Goal: Find specific page/section: Find specific page/section

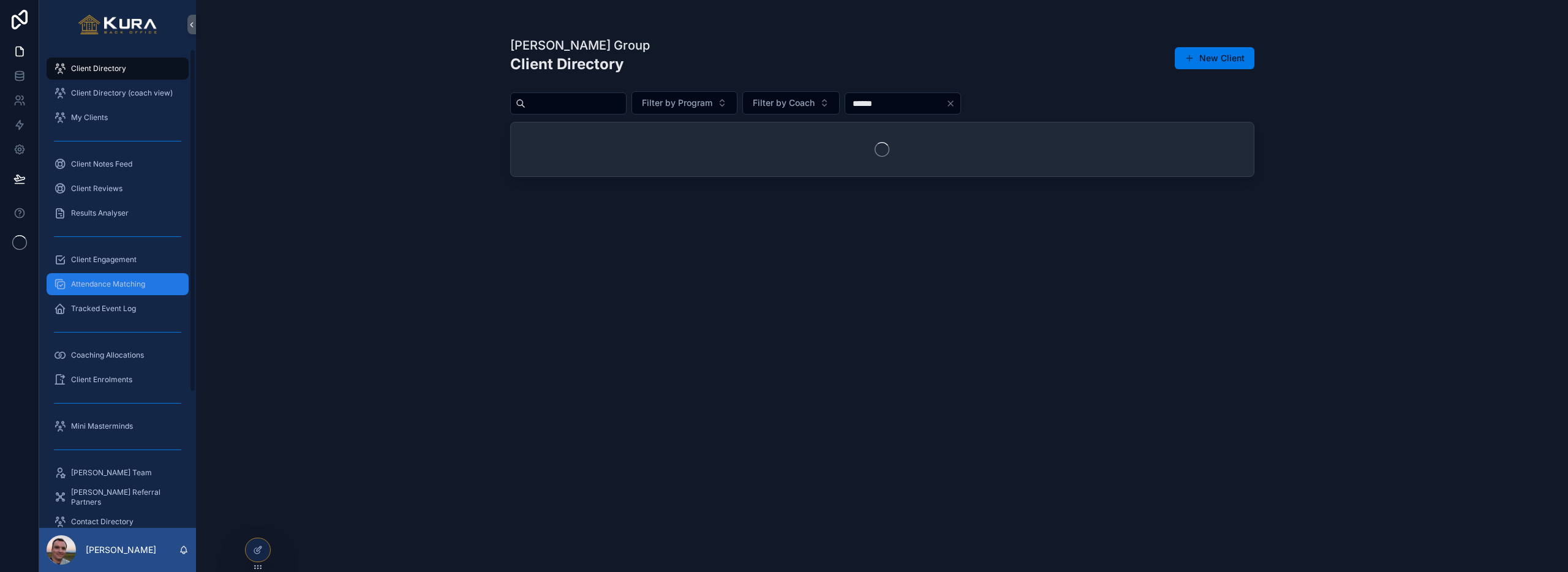
click at [106, 284] on span "Attendance Matching" at bounding box center [108, 284] width 74 height 10
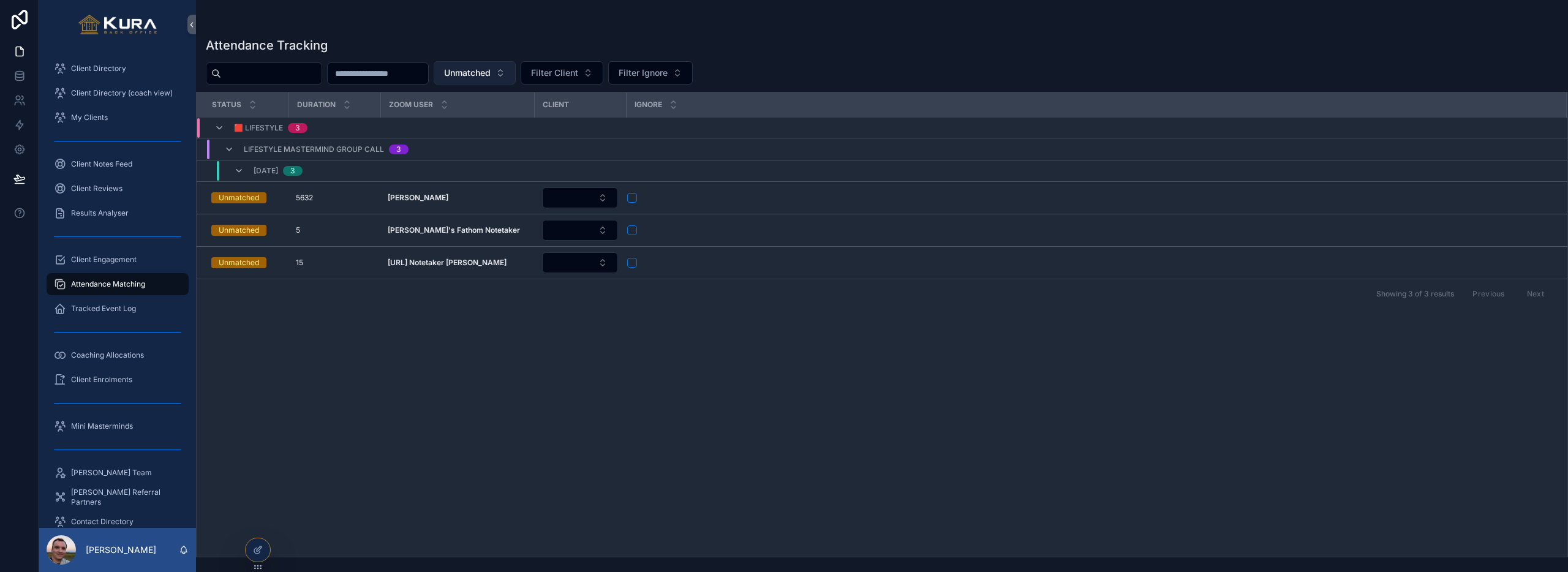
click at [516, 73] on button "Unmatched" at bounding box center [475, 73] width 82 height 23
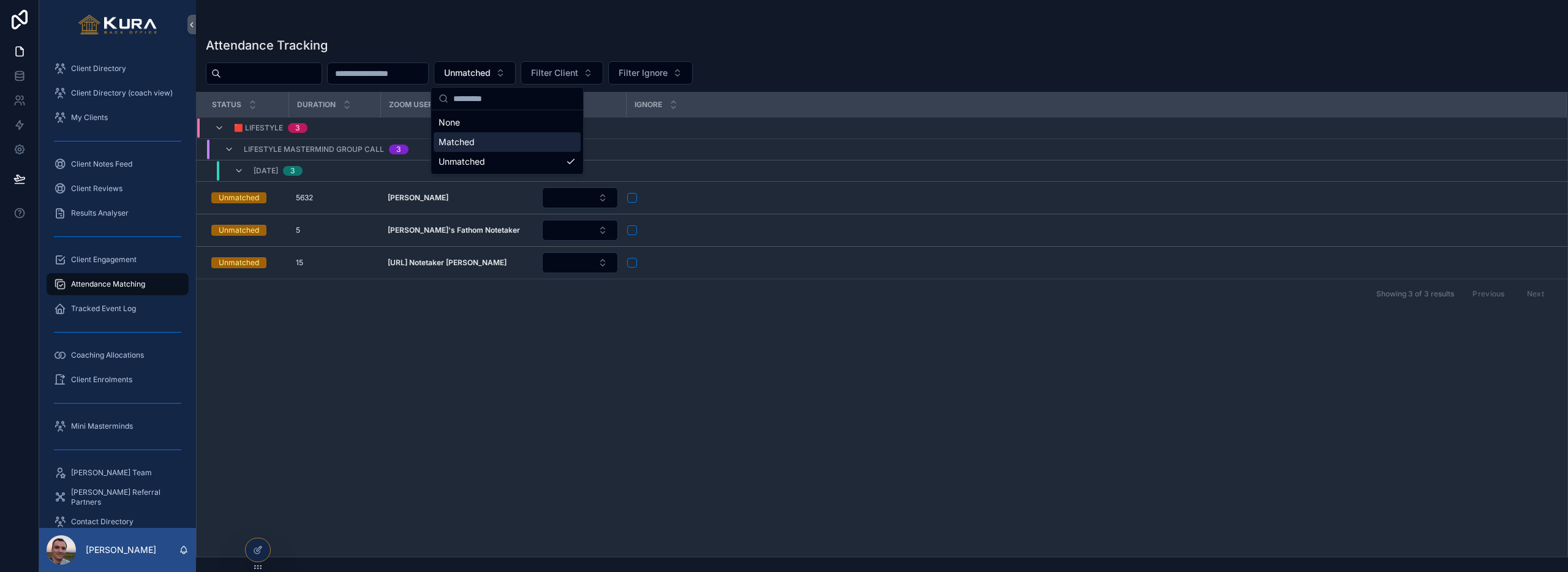
click at [506, 145] on div "Matched" at bounding box center [507, 142] width 147 height 20
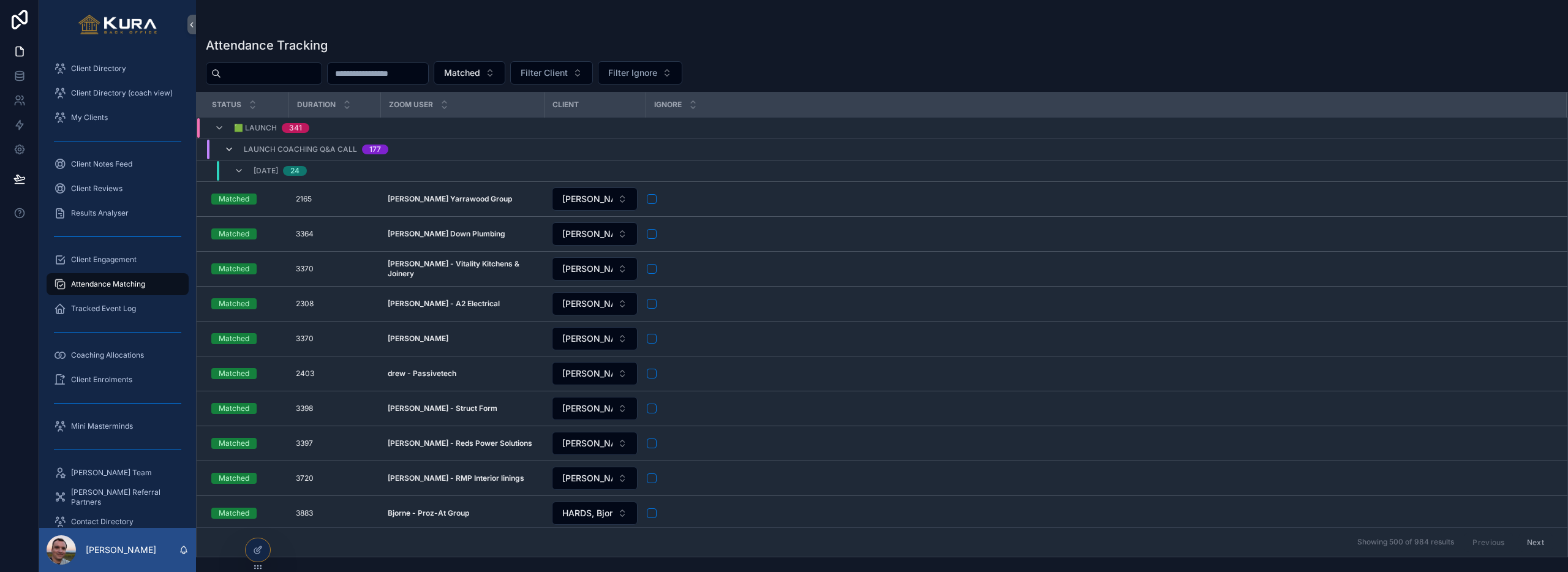
click at [232, 150] on icon "scrollable content" at bounding box center [229, 149] width 10 height 10
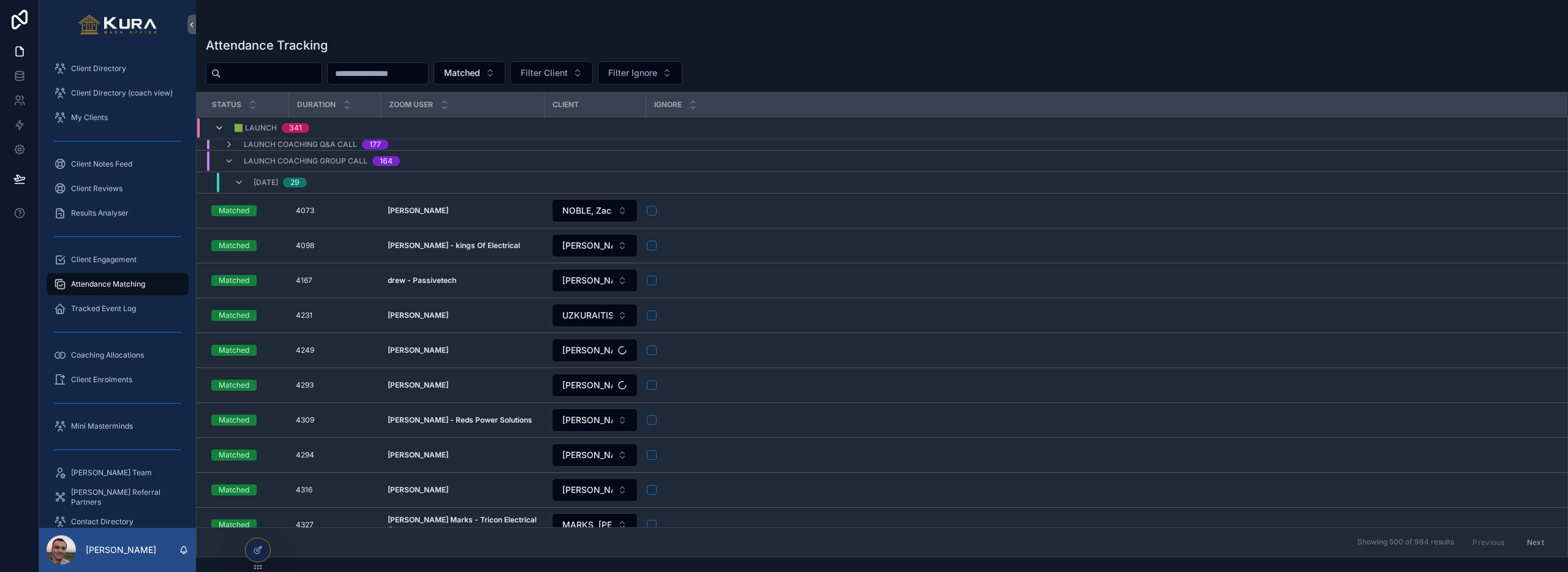
click at [220, 131] on icon "scrollable content" at bounding box center [219, 127] width 10 height 10
